Goal: Obtain resource: Download file/media

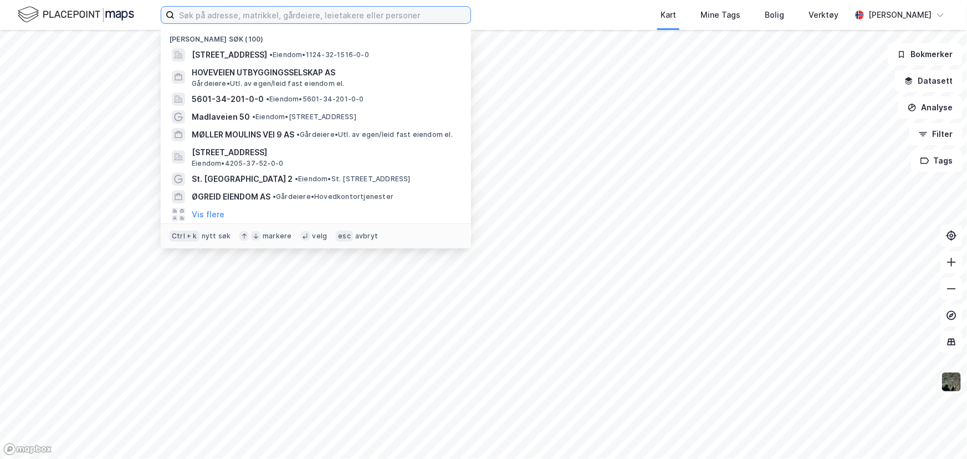
click at [251, 16] on input at bounding box center [323, 15] width 296 height 17
type input "østraadt havn"
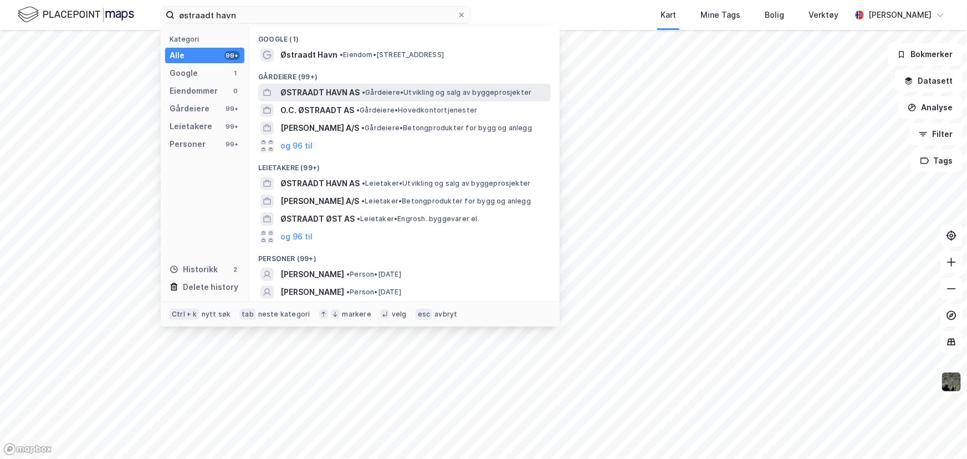
click at [342, 90] on span "ØSTRAADT HAVN AS" at bounding box center [319, 92] width 79 height 13
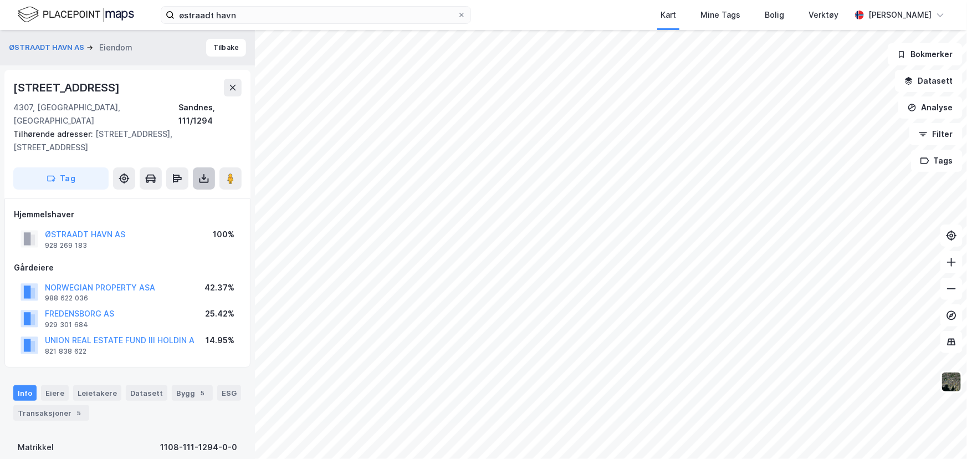
click at [201, 167] on button at bounding box center [204, 178] width 22 height 22
click at [209, 192] on div "Last ned grunnbok" at bounding box center [156, 201] width 118 height 18
